Goal: Information Seeking & Learning: Learn about a topic

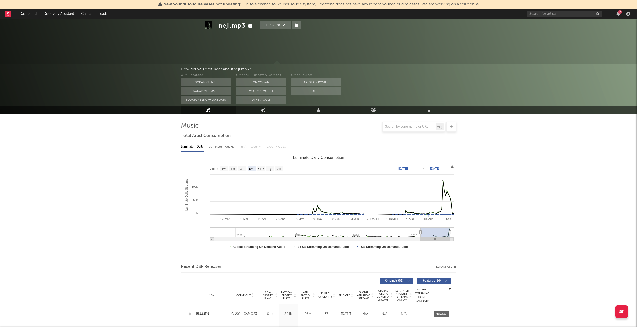
select select "6m"
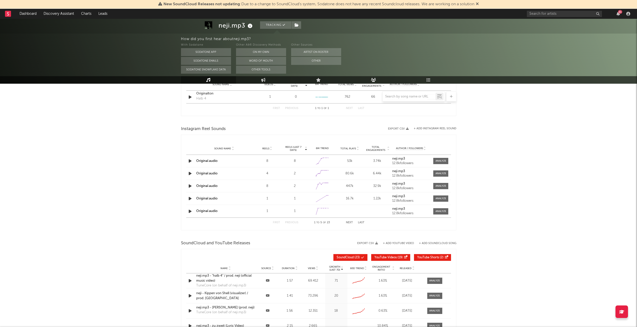
scroll to position [293, 0]
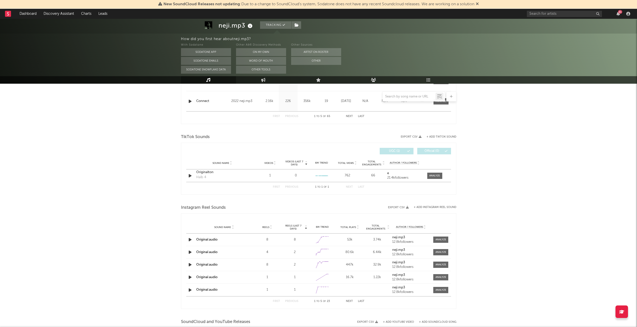
click at [376, 81] on icon at bounding box center [373, 80] width 5 height 4
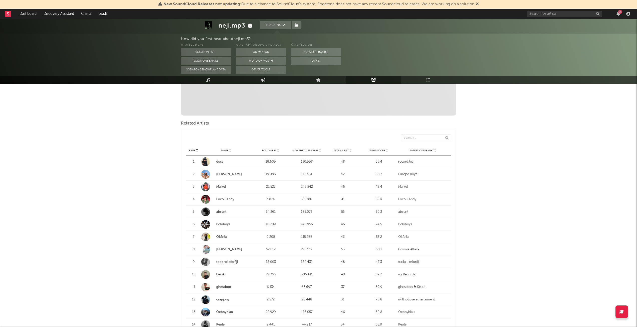
scroll to position [150, 0]
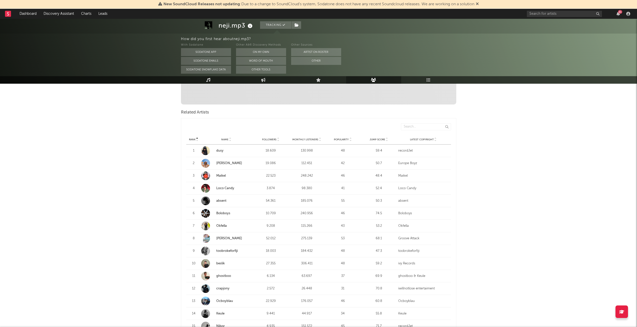
click at [306, 137] on div "Rank Name Followers Monthly Listeners Popularity Jump Score Latest Copyright" at bounding box center [318, 139] width 265 height 10
click at [307, 137] on div "Monthly Listeners" at bounding box center [307, 139] width 34 height 4
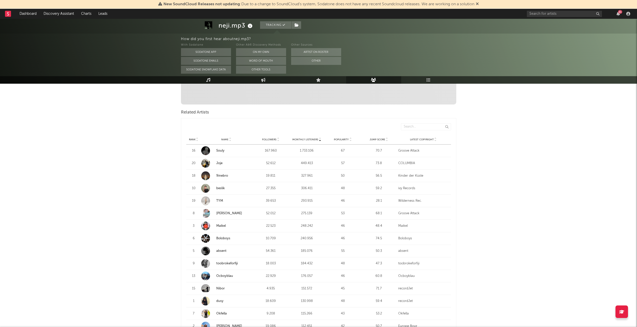
click at [307, 137] on div "Monthly Listeners" at bounding box center [307, 139] width 34 height 4
click at [228, 152] on link "crapjony" at bounding box center [222, 150] width 13 height 3
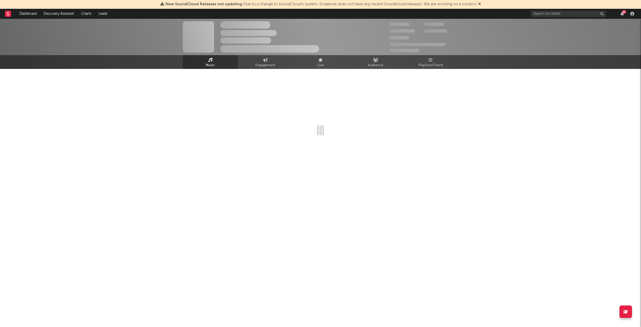
select select "6m"
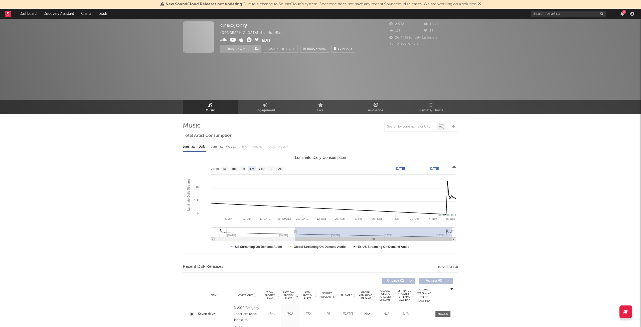
click at [263, 65] on div "crapjony [GEOGRAPHIC_DATA] | Hip-Hop/Rap Edit Tracking Email Alerts Off Benchma…" at bounding box center [320, 66] width 641 height 95
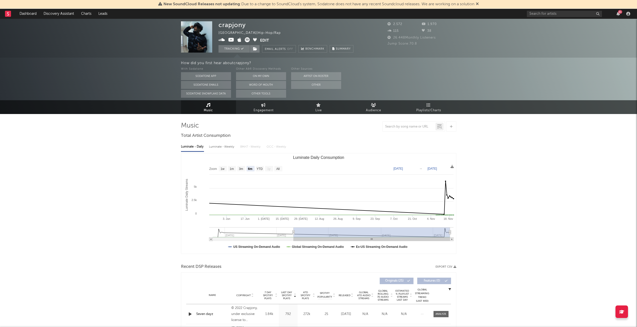
click at [258, 110] on span "Engagement" at bounding box center [264, 110] width 20 height 6
select select "1w"
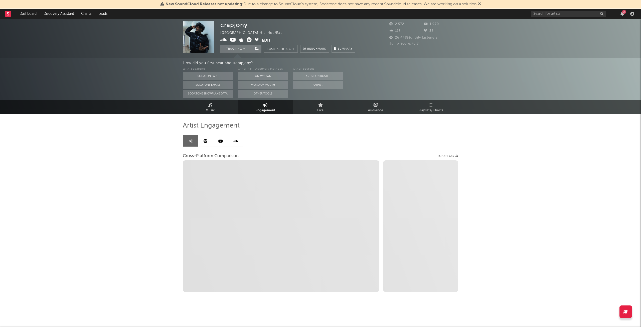
select select "1m"
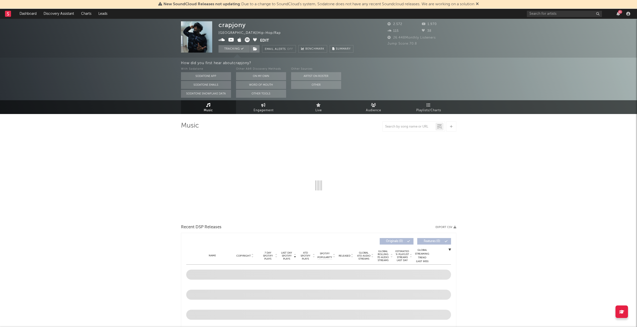
select select "6m"
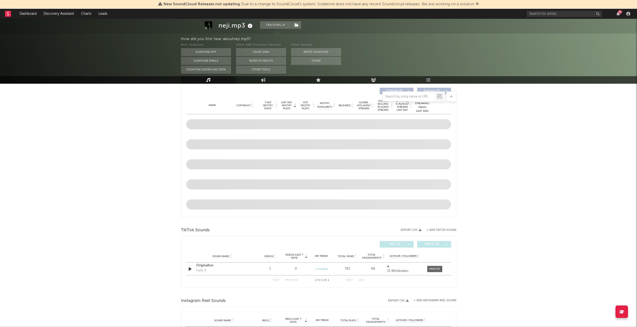
select select "6m"
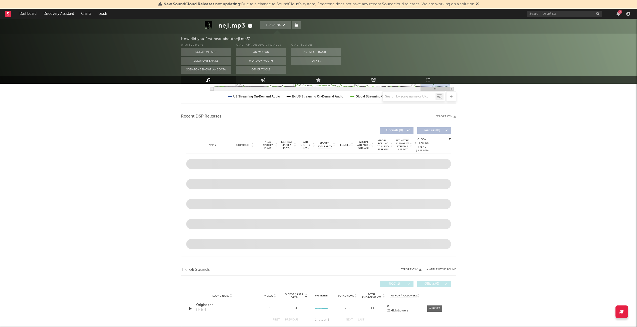
scroll to position [190, 0]
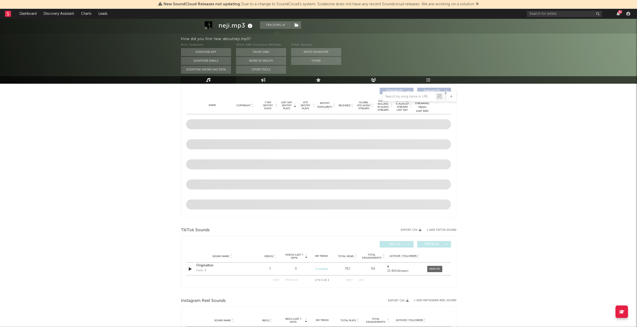
click at [370, 83] on link "Audience" at bounding box center [373, 80] width 55 height 8
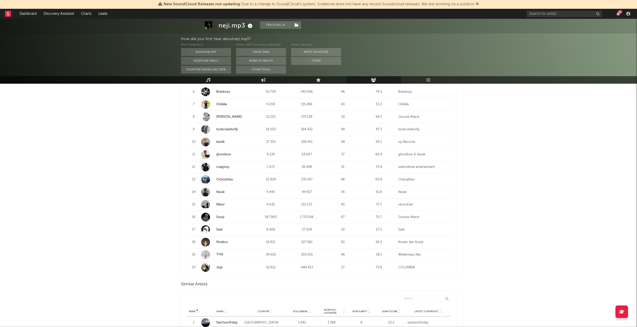
scroll to position [401, 0]
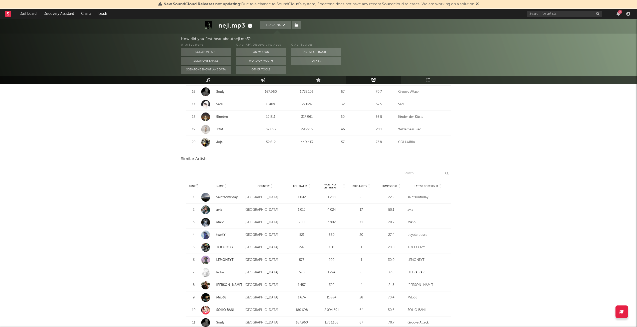
click at [303, 187] on span "Followers" at bounding box center [300, 186] width 14 height 3
click at [305, 185] on span "Followers" at bounding box center [300, 186] width 14 height 3
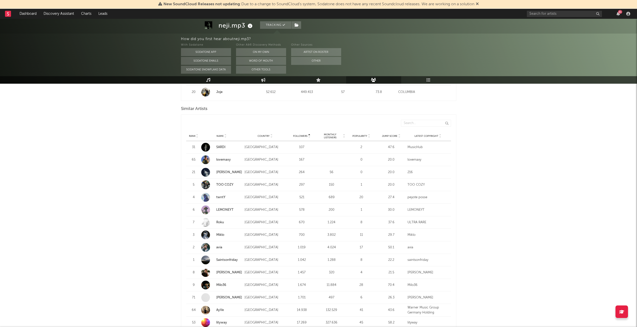
scroll to position [476, 0]
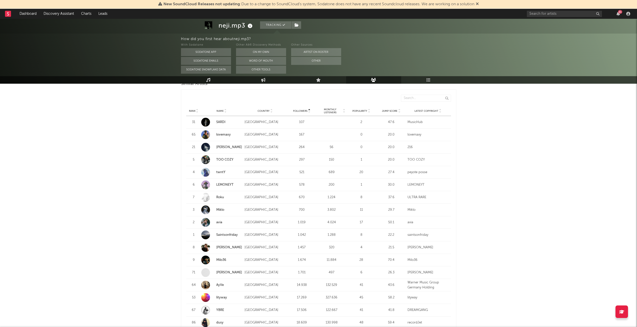
click at [222, 259] on link "Milo36" at bounding box center [221, 259] width 10 height 3
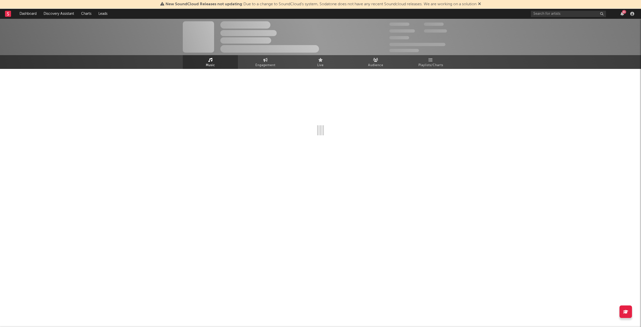
select select "1w"
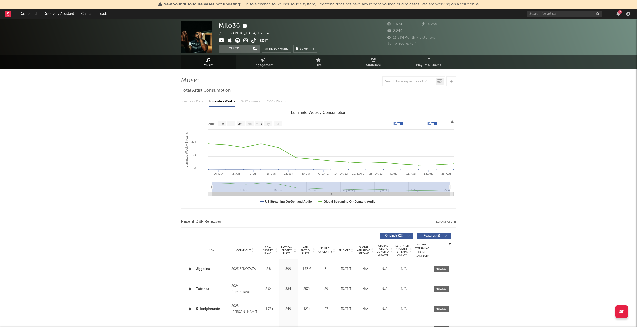
click at [264, 68] on span "Engagement" at bounding box center [264, 65] width 20 height 6
select select "1w"
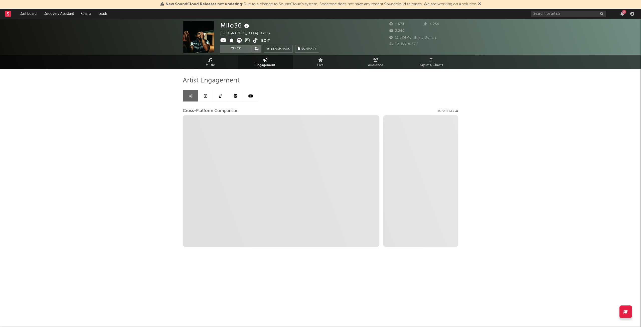
click at [316, 65] on link "Live" at bounding box center [320, 62] width 55 height 14
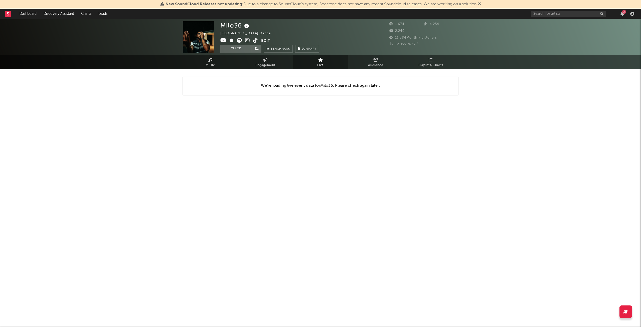
click at [272, 63] on span "Engagement" at bounding box center [265, 65] width 20 height 6
select select "1m"
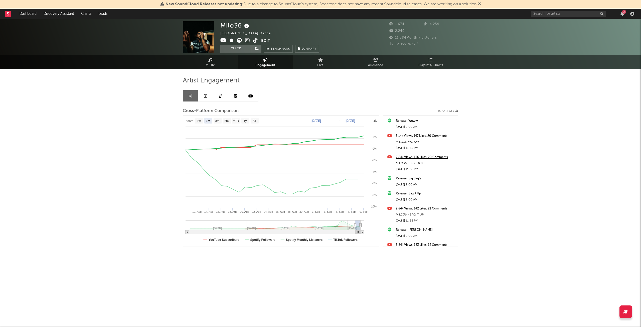
click at [233, 63] on link "Music" at bounding box center [210, 62] width 55 height 14
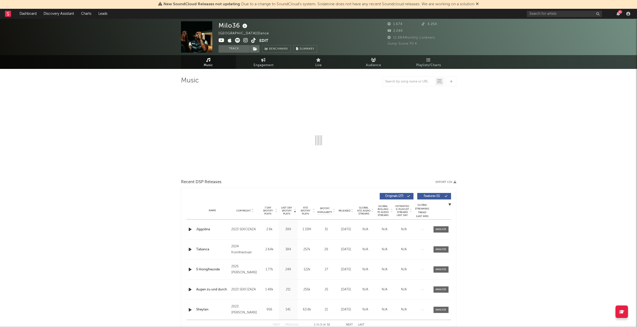
select select "1w"
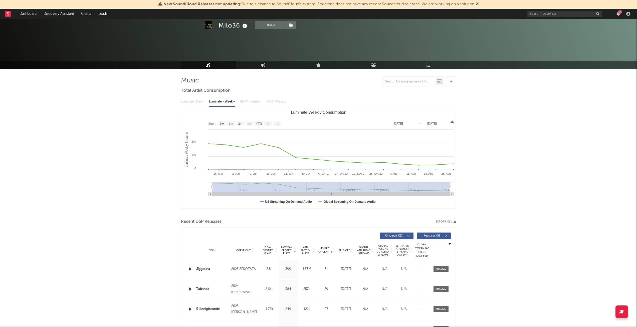
scroll to position [75, 0]
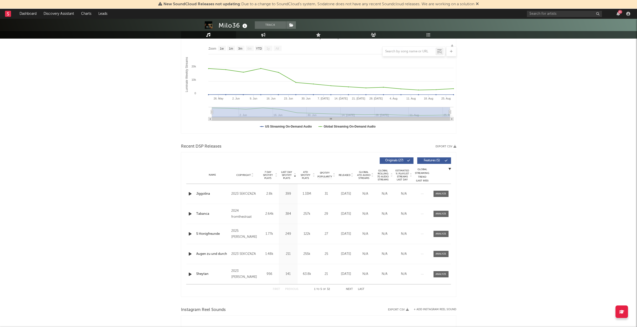
click at [190, 193] on icon "button" at bounding box center [190, 194] width 5 height 6
click at [249, 173] on div "Copyright" at bounding box center [244, 175] width 27 height 4
click at [252, 175] on icon at bounding box center [252, 176] width 3 height 2
click at [189, 193] on icon "button" at bounding box center [190, 194] width 5 height 6
click at [189, 213] on icon "button" at bounding box center [190, 214] width 5 height 6
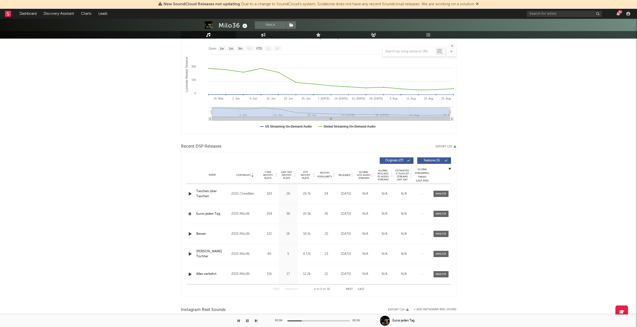
click at [189, 233] on icon "button" at bounding box center [190, 234] width 5 height 6
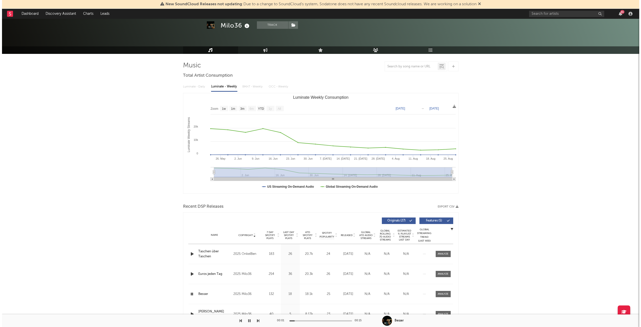
scroll to position [0, 0]
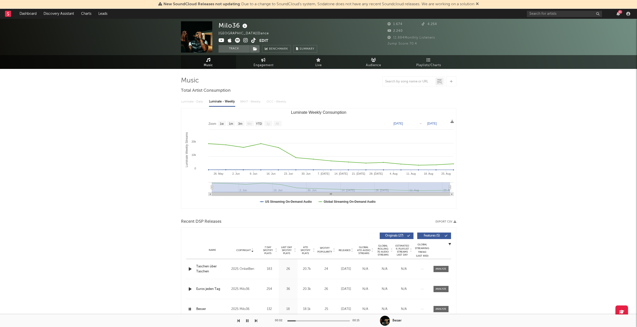
click at [267, 68] on span "Engagement" at bounding box center [264, 65] width 20 height 6
select select "1w"
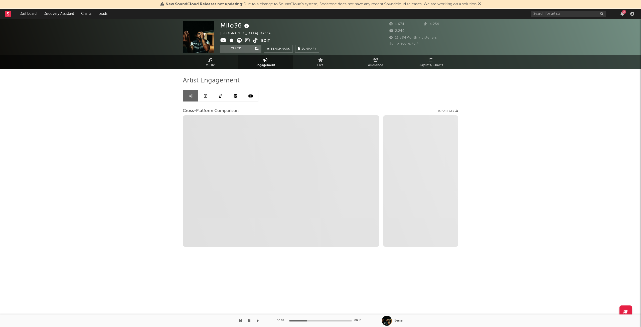
select select "1m"
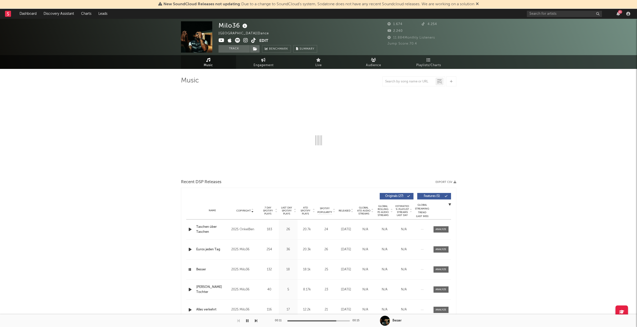
select select "1w"
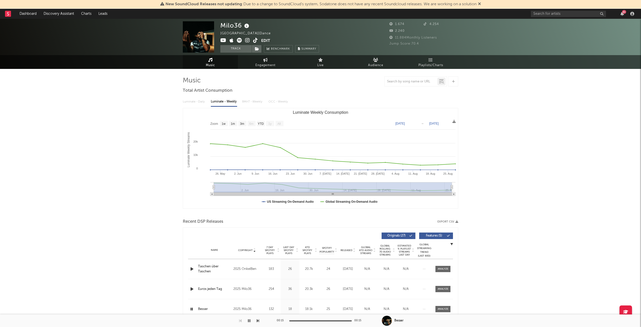
select select "1w"
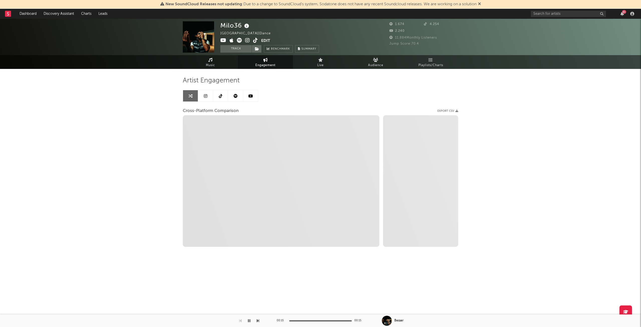
click at [62, 16] on link "Discovery Assistant" at bounding box center [59, 14] width 38 height 10
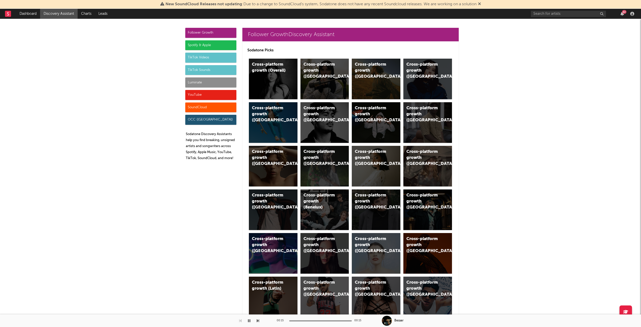
click at [206, 58] on div "TikTok Videos" at bounding box center [210, 58] width 51 height 10
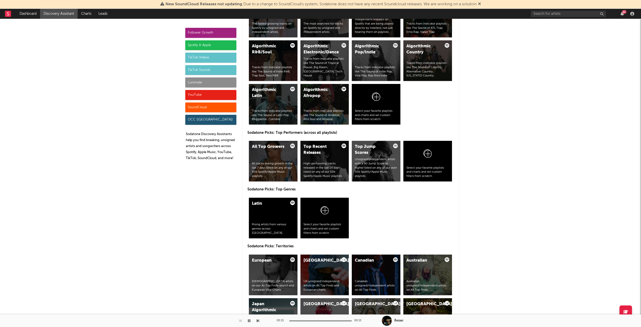
scroll to position [1142, 0]
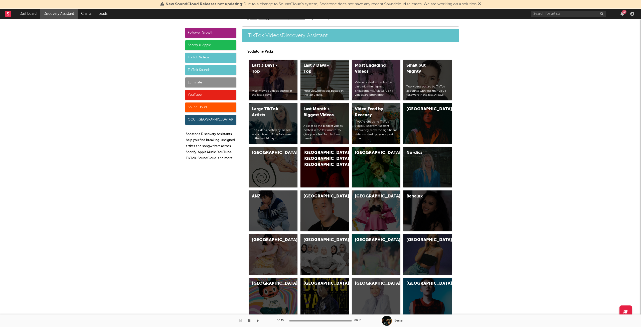
click at [202, 45] on div "Spotify & Apple" at bounding box center [210, 45] width 51 height 10
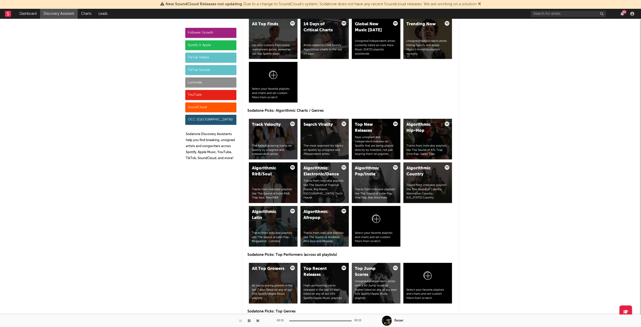
scroll to position [551, 0]
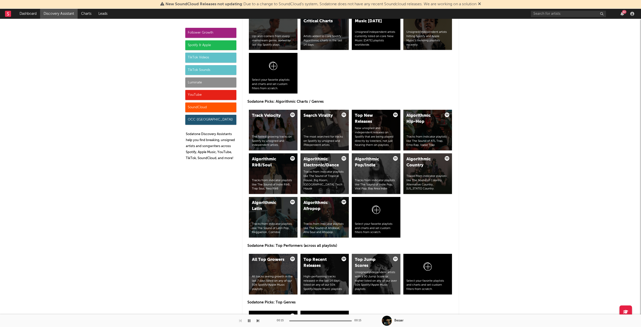
click at [419, 133] on div "Algorithmic Hip-Hop Tracks from indicator playlists like The Sound of ATL Trap,…" at bounding box center [427, 130] width 49 height 41
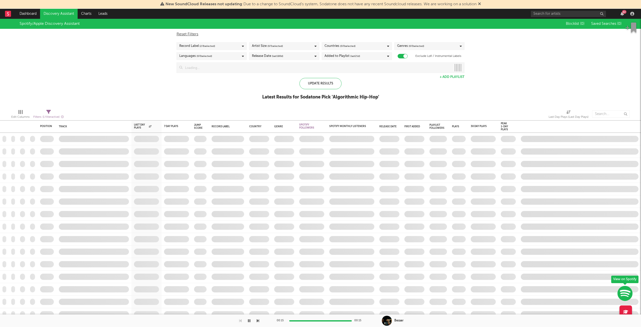
checkbox input "true"
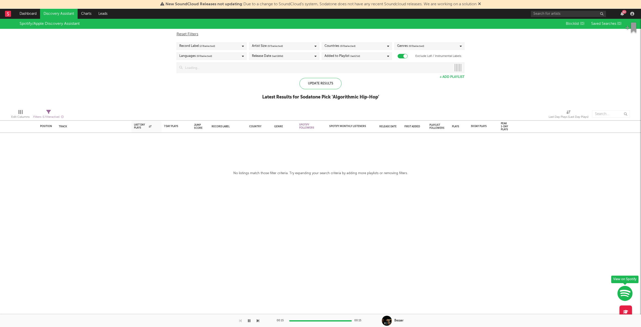
click at [219, 46] on div "Record Label ( 2 / 6 selected)" at bounding box center [211, 46] width 70 height 8
click at [183, 92] on div at bounding box center [181, 92] width 4 height 4
click at [179, 92] on input "Independent" at bounding box center [179, 93] width 0 height 6
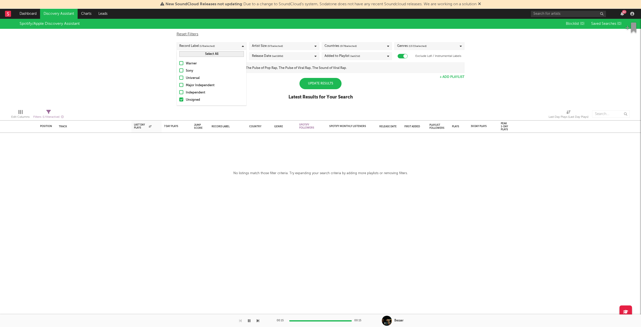
click at [181, 99] on div at bounding box center [181, 99] width 4 height 4
click at [179, 99] on input "Unsigned" at bounding box center [179, 100] width 0 height 6
click at [331, 90] on div "Update Results Latest Results for Your Search" at bounding box center [320, 91] width 64 height 27
click at [330, 85] on div "Update Results" at bounding box center [320, 83] width 42 height 11
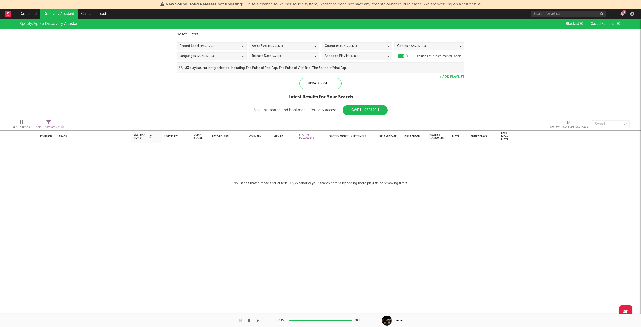
click at [225, 61] on div "Reset Filters Record Label ( 0 / 6 selected) Artist Size ( 0 / 5 selected) Coun…" at bounding box center [320, 51] width 293 height 44
click at [225, 59] on div "Languages ( 50 / 71 selected)" at bounding box center [211, 56] width 70 height 8
click at [220, 65] on button "Select All" at bounding box center [211, 64] width 65 height 6
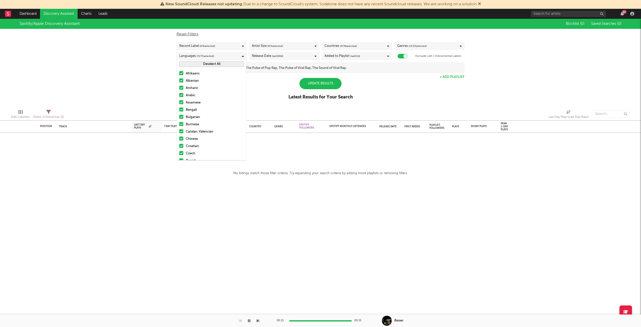
click at [225, 65] on button "Deselect All" at bounding box center [211, 64] width 65 height 6
click at [180, 128] on div at bounding box center [181, 129] width 4 height 4
click at [179, 128] on input "German" at bounding box center [179, 129] width 0 height 6
click at [324, 86] on div "Update Results" at bounding box center [320, 83] width 42 height 11
